Goal: Task Accomplishment & Management: Manage account settings

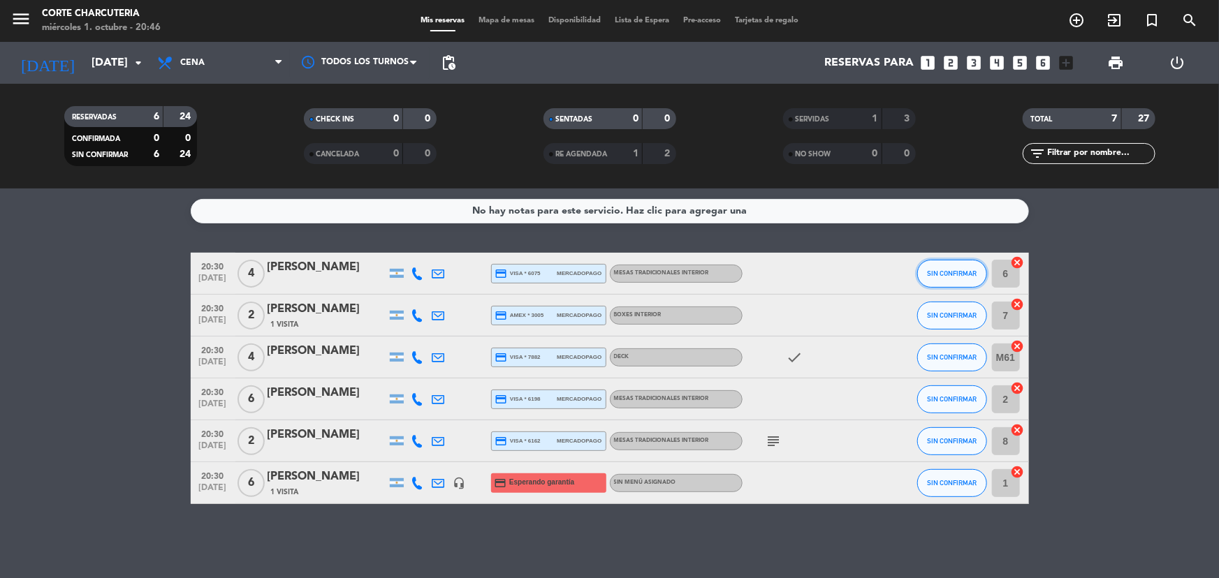
click at [965, 270] on span "SIN CONFIRMAR" at bounding box center [952, 274] width 50 height 8
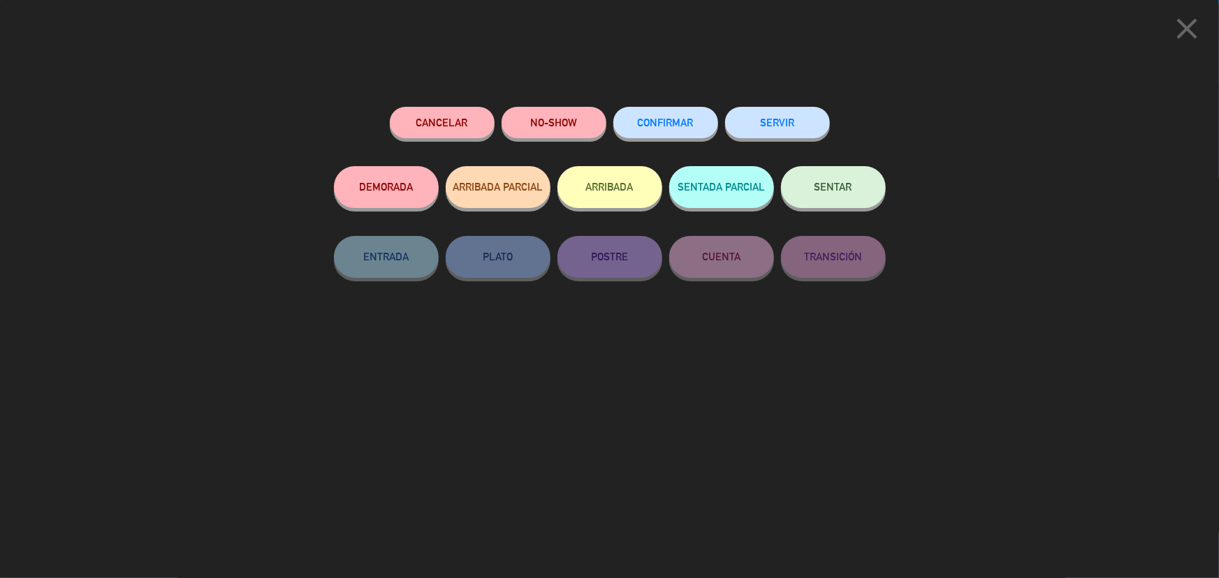
click at [776, 127] on button "SERVIR" at bounding box center [777, 122] width 105 height 31
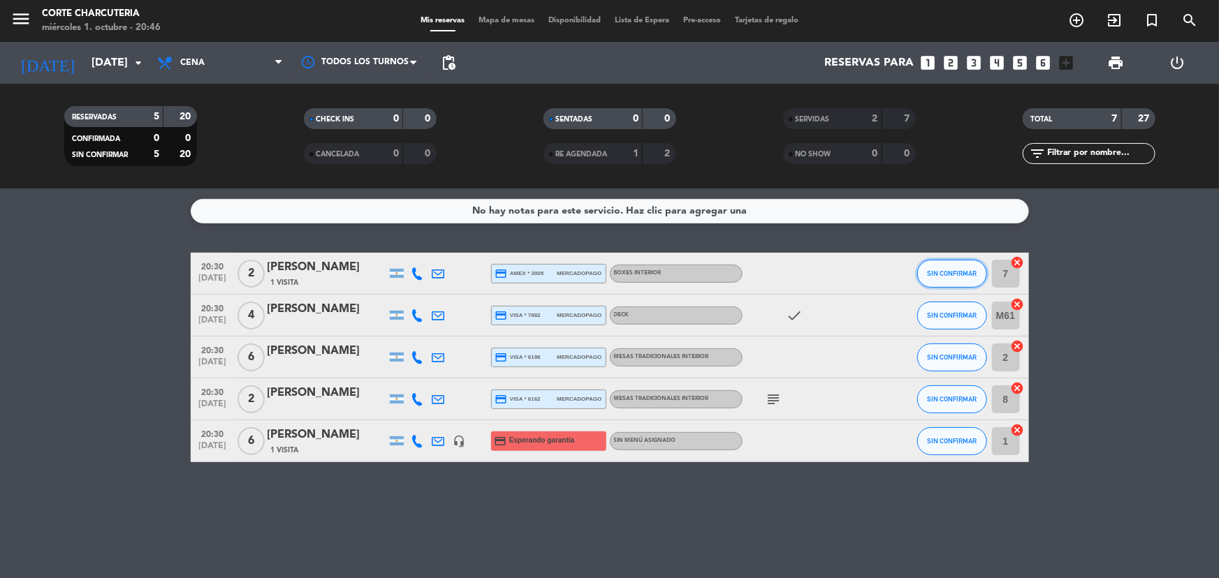
click at [955, 277] on button "SIN CONFIRMAR" at bounding box center [952, 274] width 70 height 28
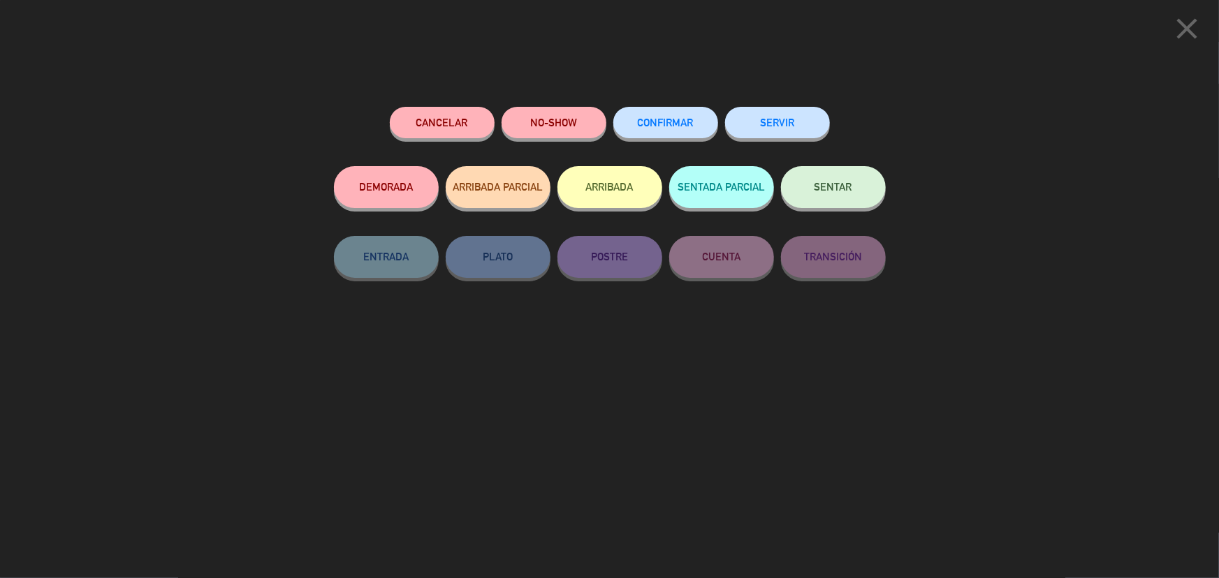
click at [777, 115] on button "SERVIR" at bounding box center [777, 122] width 105 height 31
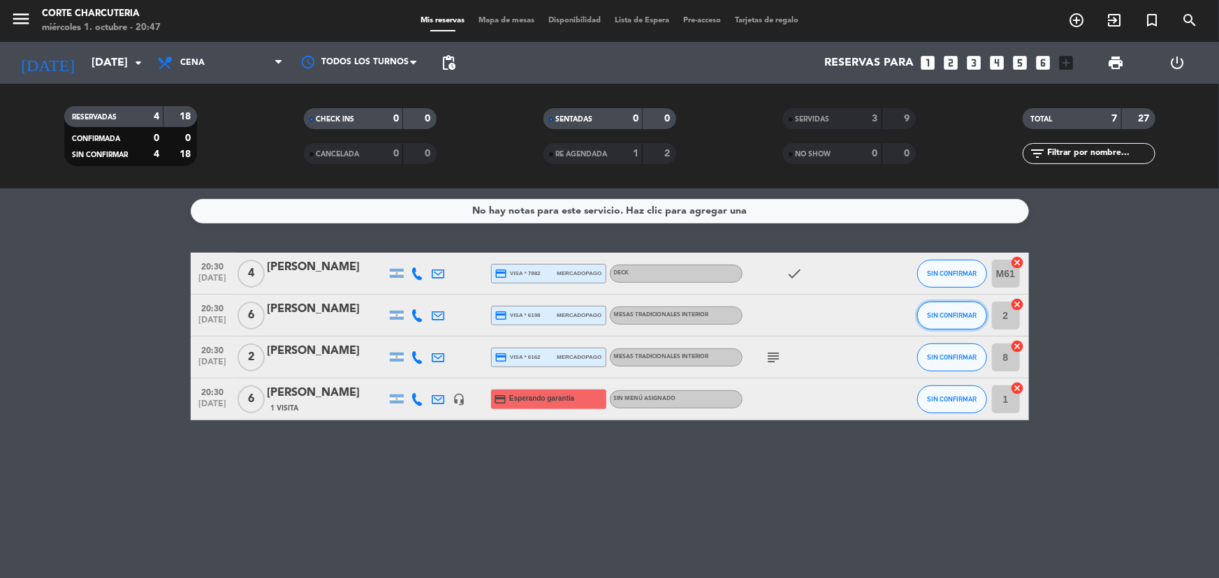
click at [966, 315] on span "SIN CONFIRMAR" at bounding box center [952, 315] width 50 height 8
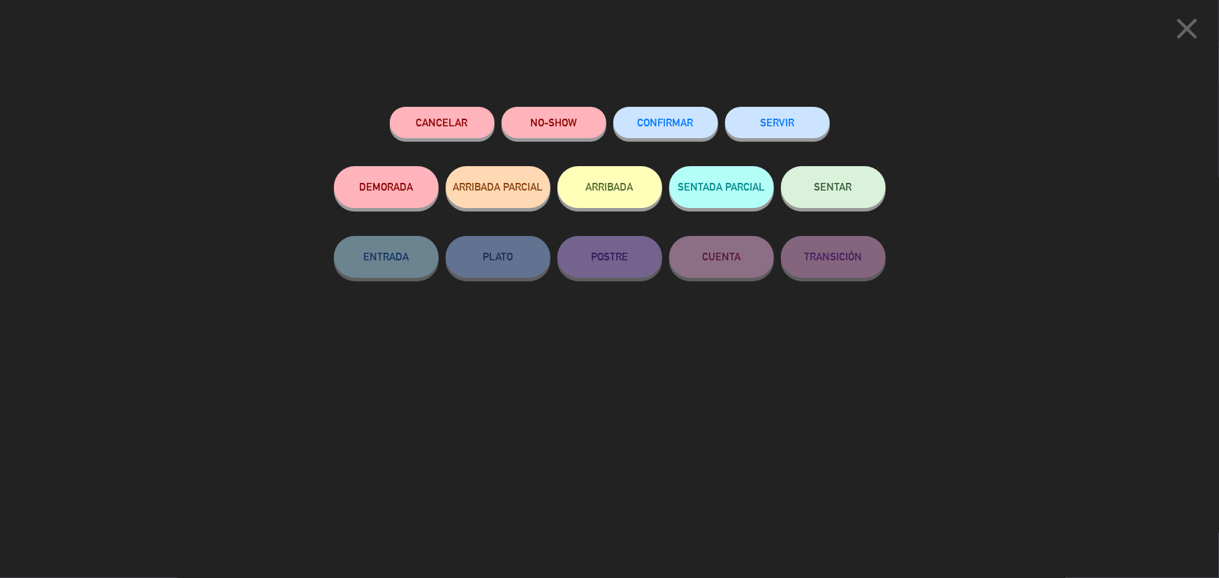
click at [774, 122] on button "SERVIR" at bounding box center [777, 122] width 105 height 31
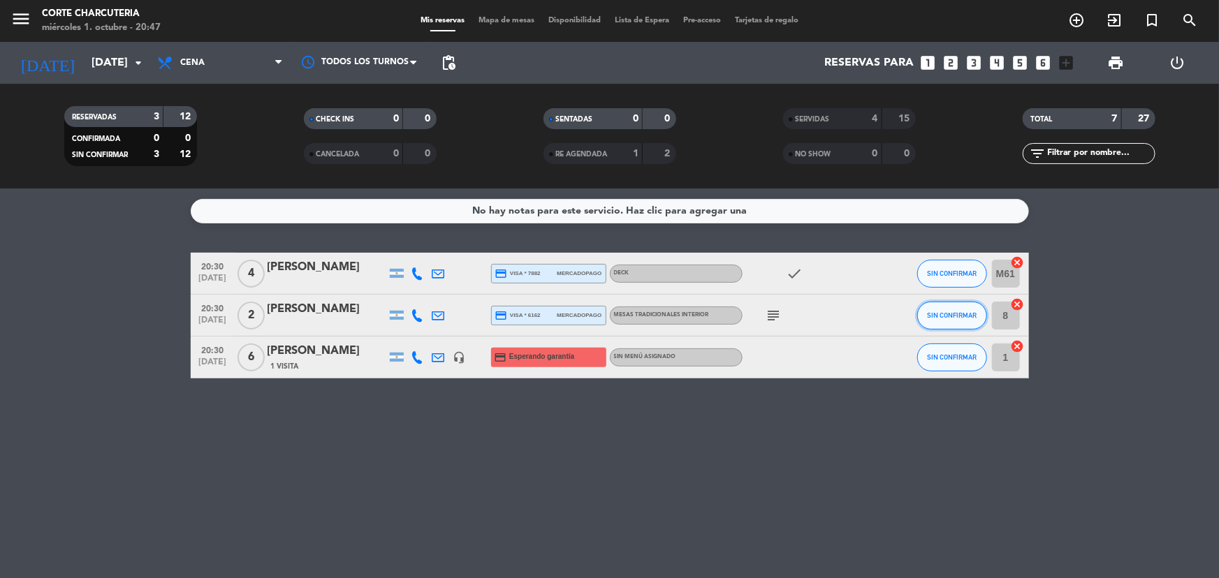
click at [936, 314] on span "SIN CONFIRMAR" at bounding box center [952, 315] width 50 height 8
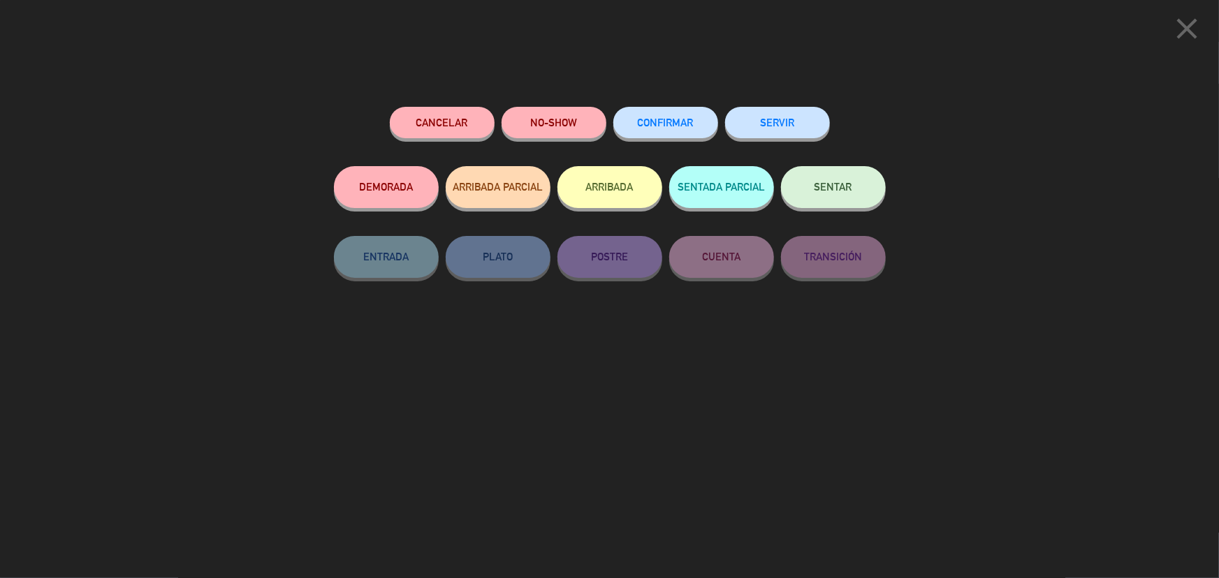
click at [812, 135] on button "SERVIR" at bounding box center [777, 122] width 105 height 31
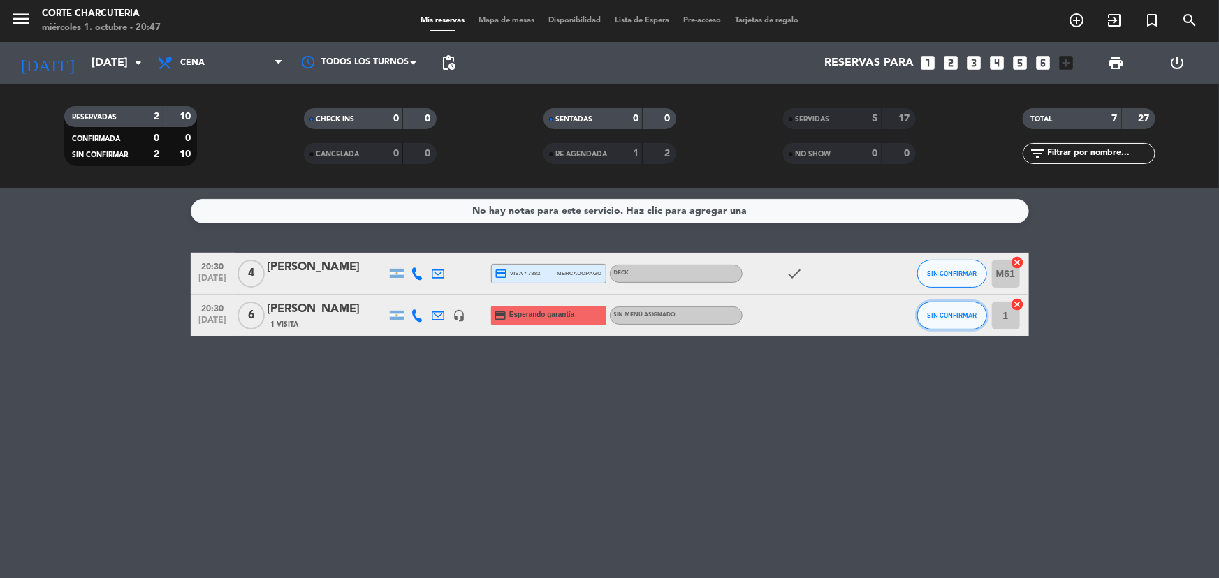
click at [952, 315] on span "SIN CONFIRMAR" at bounding box center [952, 315] width 50 height 8
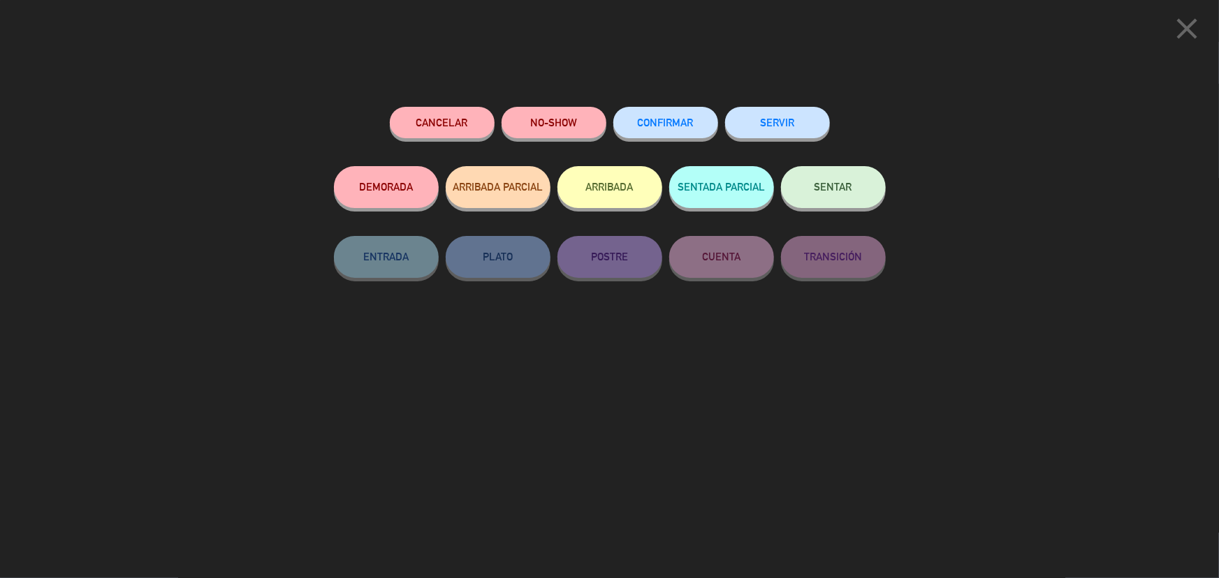
click at [784, 131] on button "SERVIR" at bounding box center [777, 122] width 105 height 31
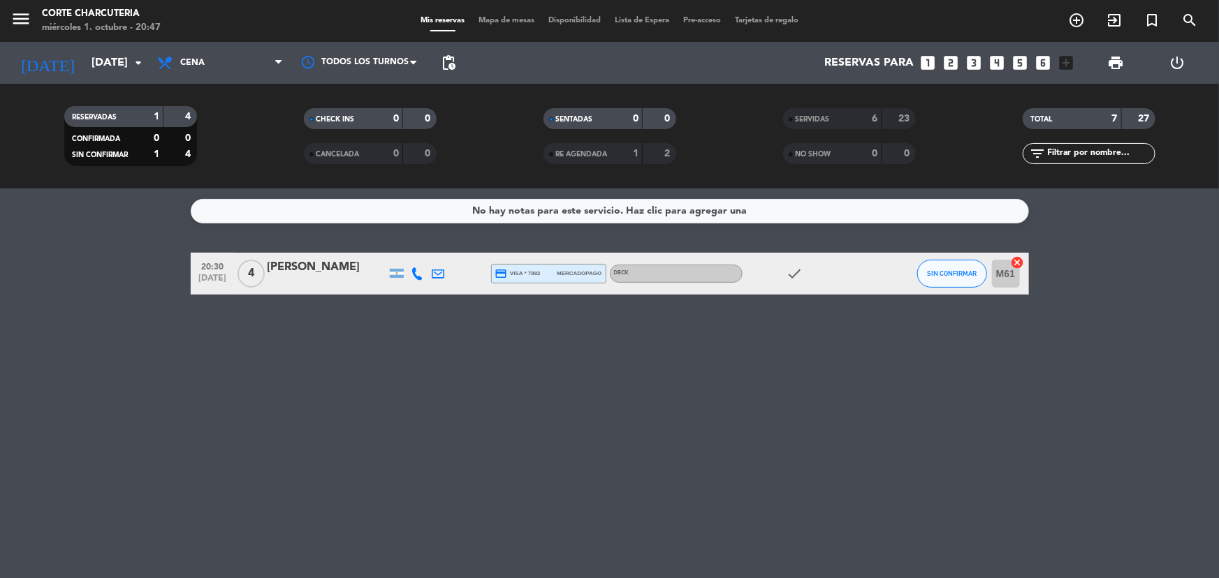
click at [338, 262] on div "[PERSON_NAME]" at bounding box center [326, 267] width 119 height 18
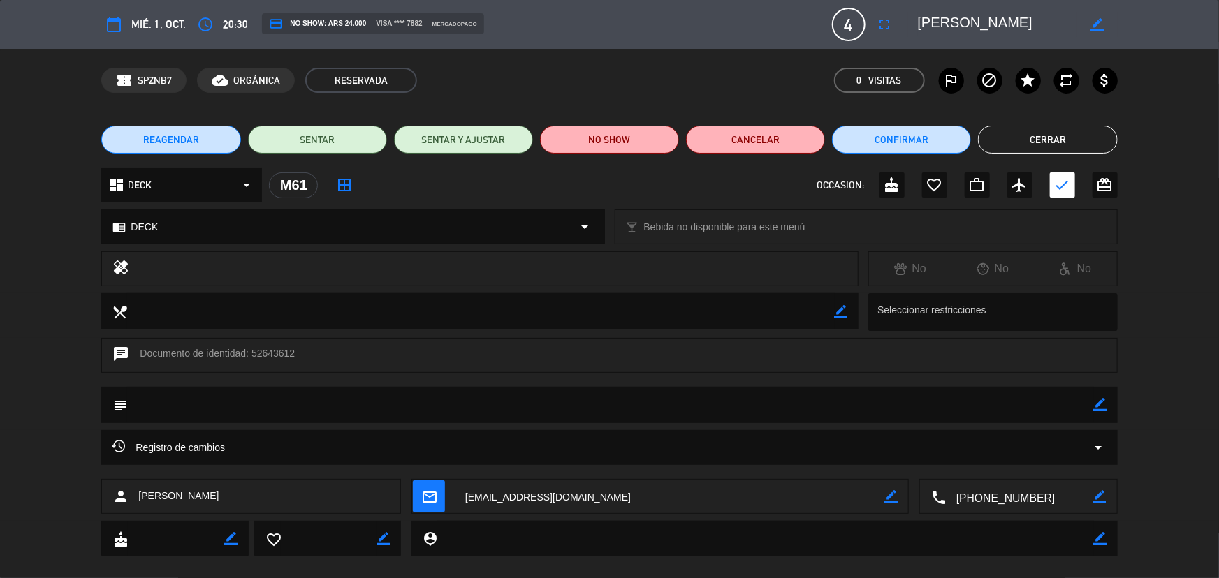
click at [971, 500] on textarea at bounding box center [1019, 497] width 147 height 35
click at [1008, 461] on span "Click para copiar" at bounding box center [1000, 462] width 73 height 15
click at [1035, 135] on button "Cerrar" at bounding box center [1047, 140] width 139 height 28
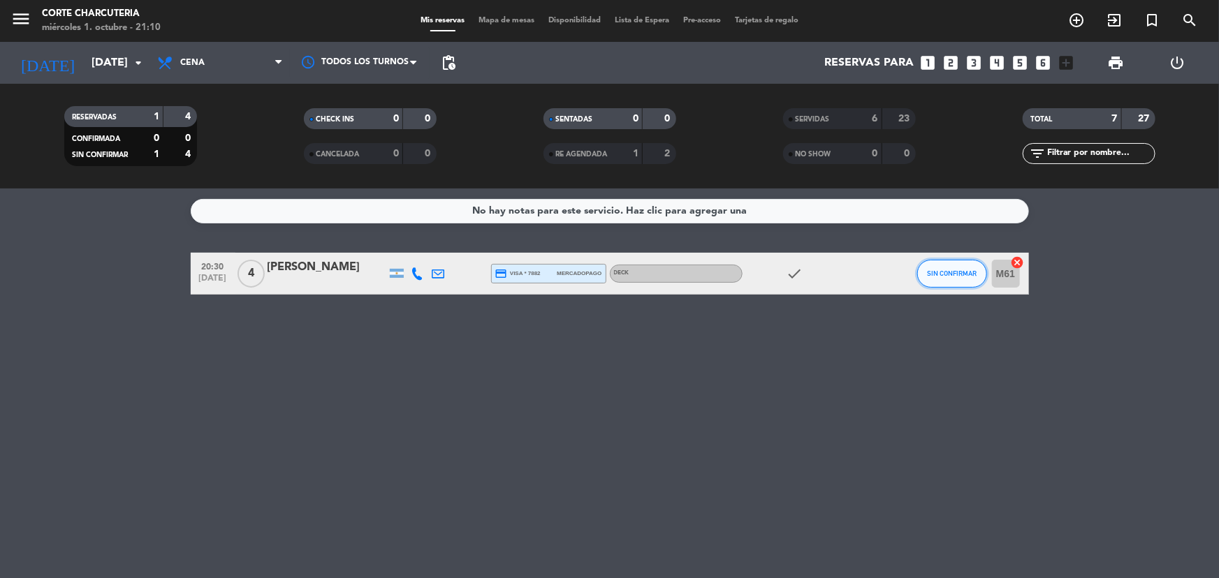
click at [934, 277] on button "SIN CONFIRMAR" at bounding box center [952, 274] width 70 height 28
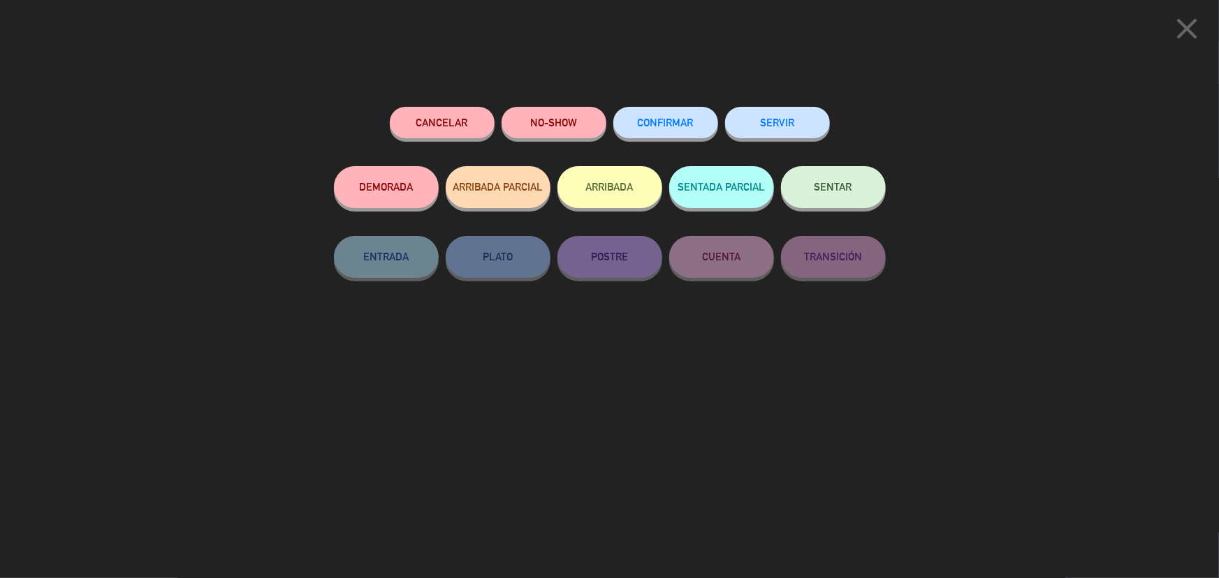
click at [788, 110] on button "SERVIR" at bounding box center [777, 122] width 105 height 31
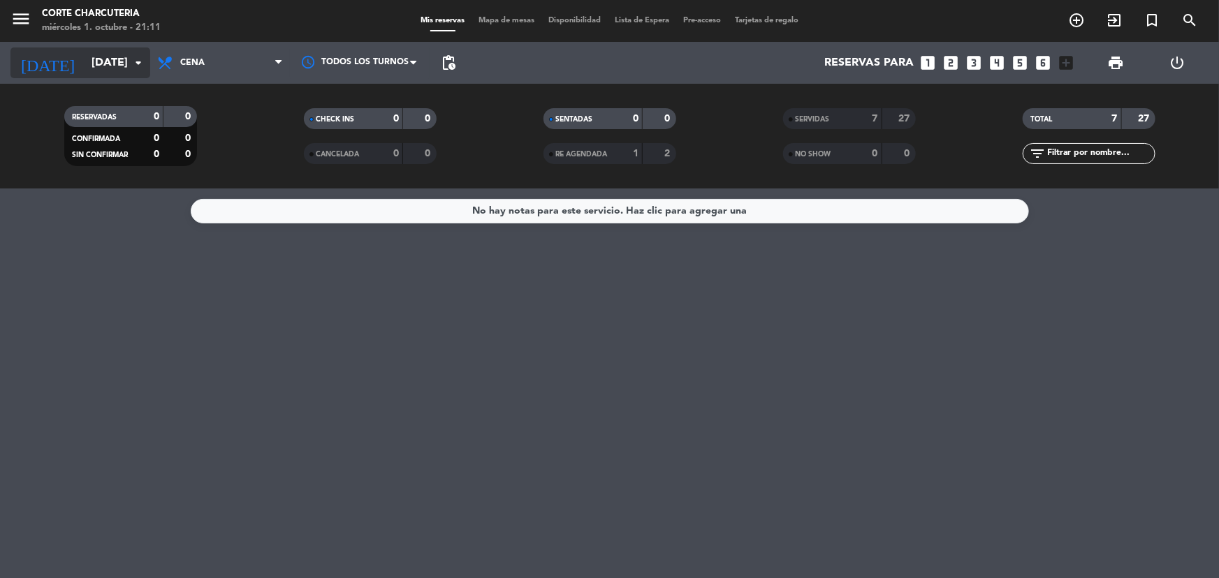
click at [105, 67] on input "[DATE]" at bounding box center [158, 63] width 147 height 27
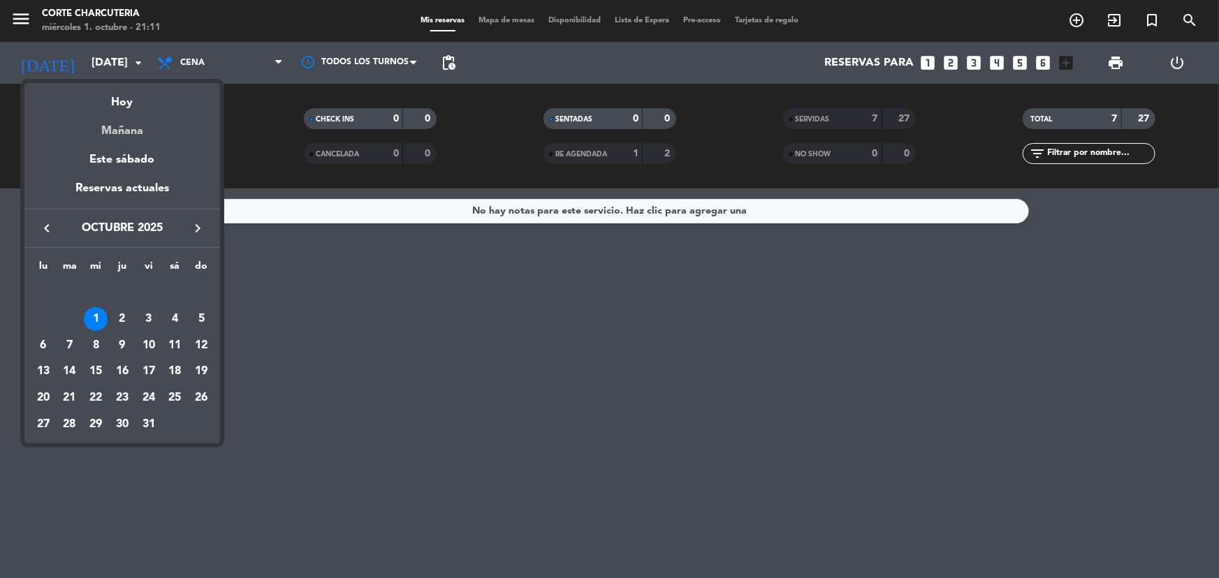
click at [149, 133] on div "Mañana" at bounding box center [122, 126] width 196 height 29
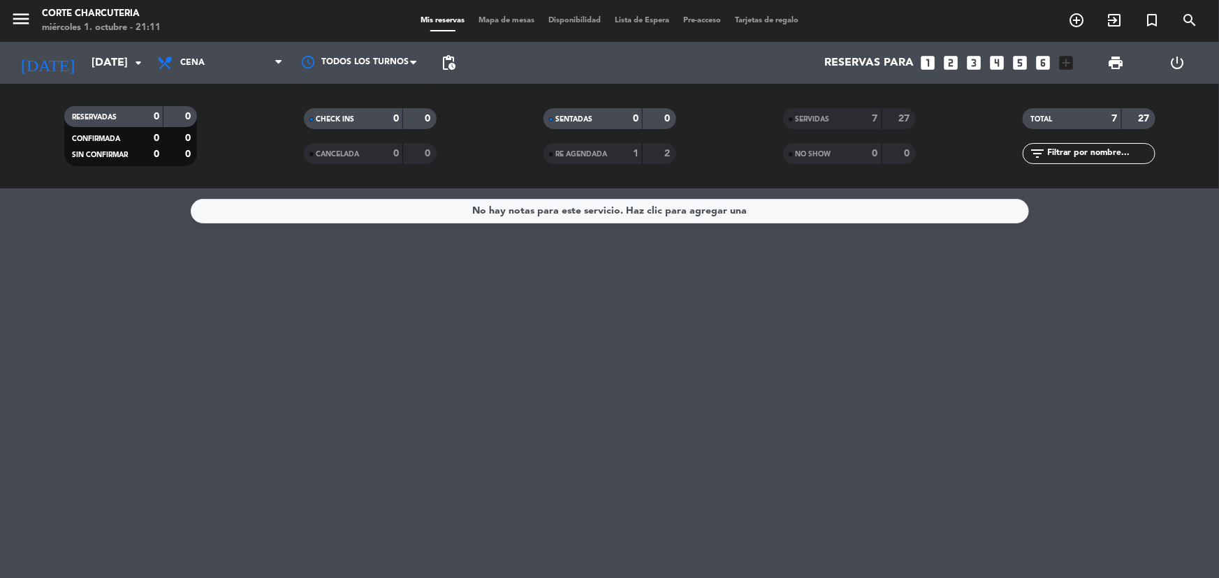
type input "[DEMOGRAPHIC_DATA][DATE]"
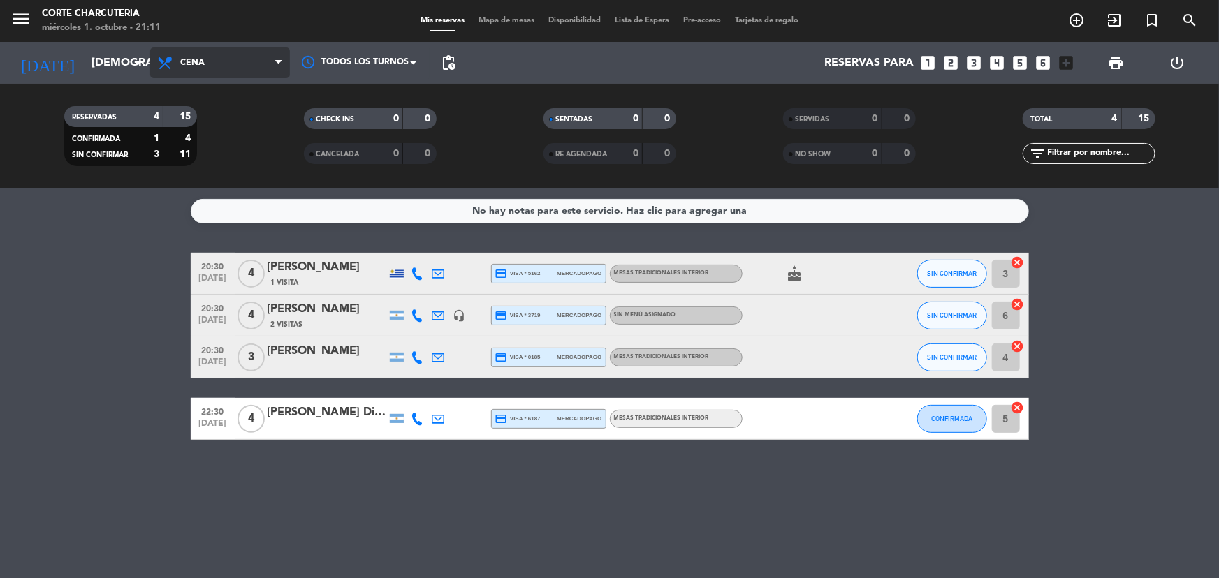
click at [208, 65] on span "Cena" at bounding box center [220, 62] width 140 height 31
click at [191, 119] on div "menu Corte Charcuteria [DATE] 1. octubre - 21:11 Mis reservas Mapa de mesas Dis…" at bounding box center [609, 94] width 1219 height 189
